Goal: Task Accomplishment & Management: Manage account settings

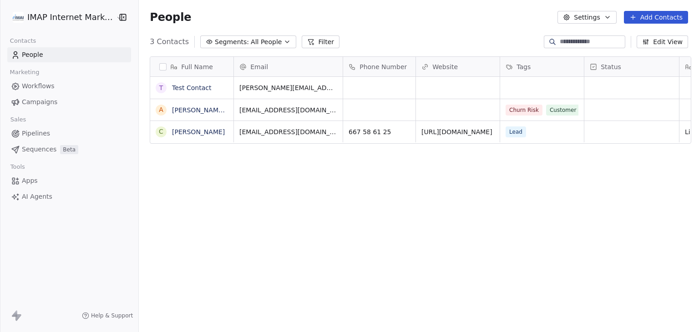
scroll to position [7, 7]
click at [43, 17] on html "IMAP Internet Marketing SL Contacts People Marketing Workflows Campaigns Sales …" at bounding box center [349, 166] width 699 height 332
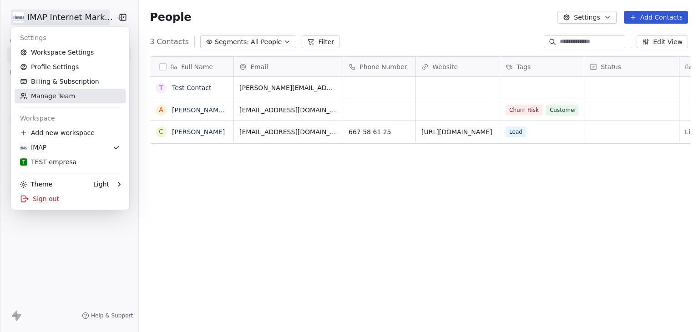
click at [55, 94] on link "Manage Team" at bounding box center [70, 96] width 111 height 15
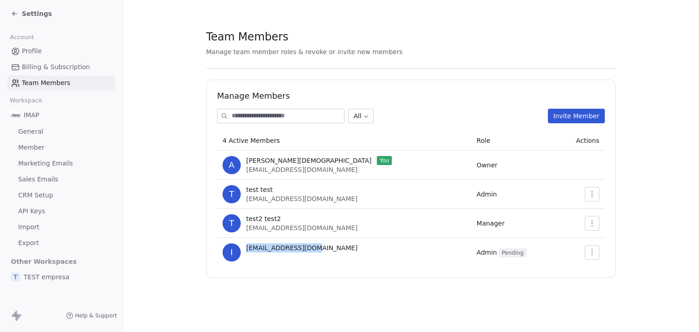
drag, startPoint x: 320, startPoint y: 246, endPoint x: 246, endPoint y: 249, distance: 74.3
click at [246, 249] on div "i [EMAIL_ADDRESS][DOMAIN_NAME]" at bounding box center [344, 253] width 243 height 18
copy span "[EMAIL_ADDRESS][DOMAIN_NAME]"
click at [46, 14] on span "Settings" at bounding box center [37, 13] width 30 height 9
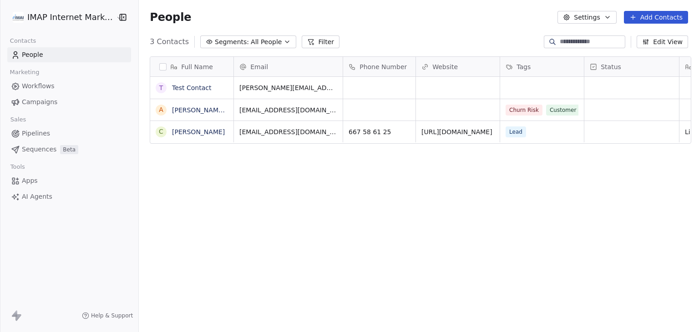
scroll to position [285, 556]
click at [71, 26] on div "IMAP Internet Marketing SL" at bounding box center [69, 17] width 138 height 35
click at [71, 22] on html "IMAP Internet Marketing SL Contacts People Marketing Workflows Campaigns Sales …" at bounding box center [349, 166] width 699 height 332
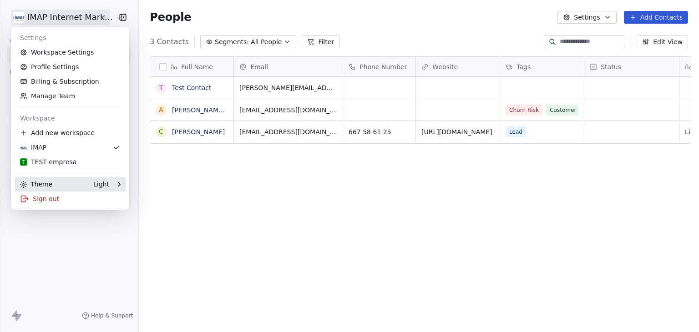
click at [51, 197] on div "Sign out" at bounding box center [70, 199] width 111 height 15
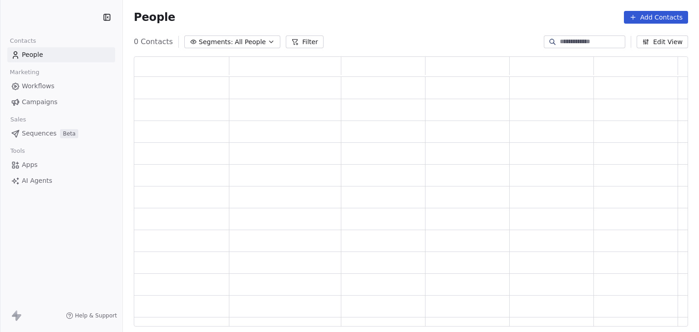
scroll to position [263, 547]
